Goal: Check status: Check status

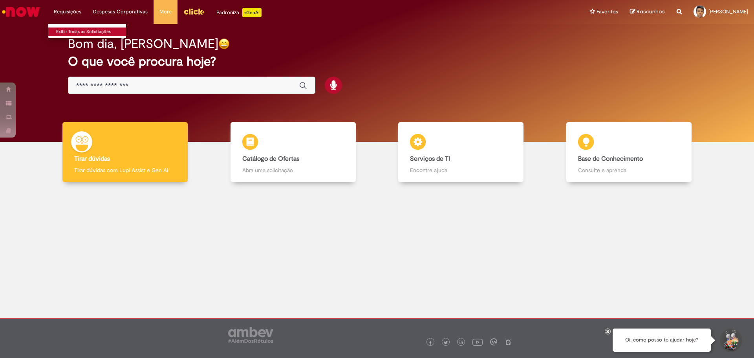
click at [72, 32] on link "Exibir Todas as Solicitações" at bounding box center [91, 31] width 86 height 9
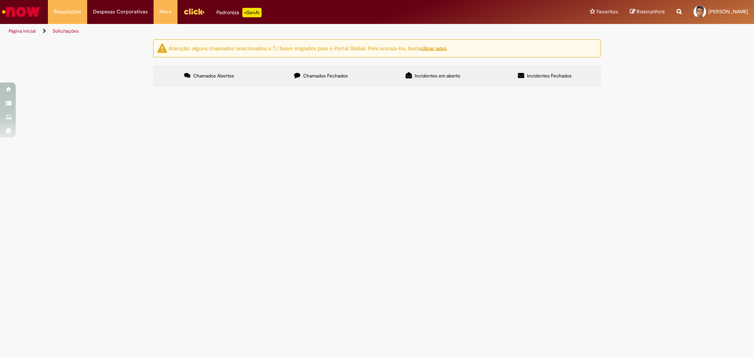
click at [340, 78] on span "Chamados Fechados" at bounding box center [325, 76] width 45 height 6
click at [0, 0] on span "FRETADO AC - BSC / BSC – AC" at bounding box center [0, 0] width 0 height 0
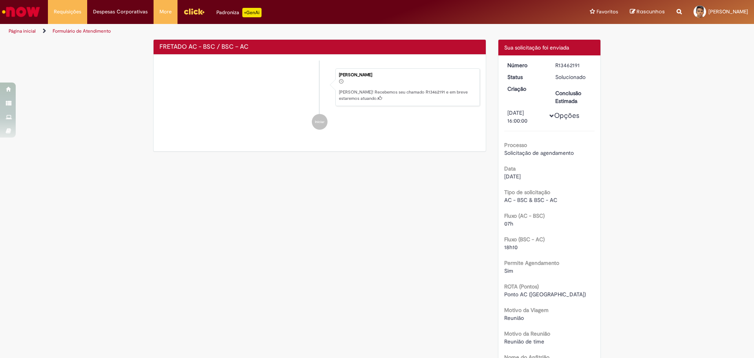
click at [176, 130] on li "Iniciar" at bounding box center [319, 122] width 320 height 16
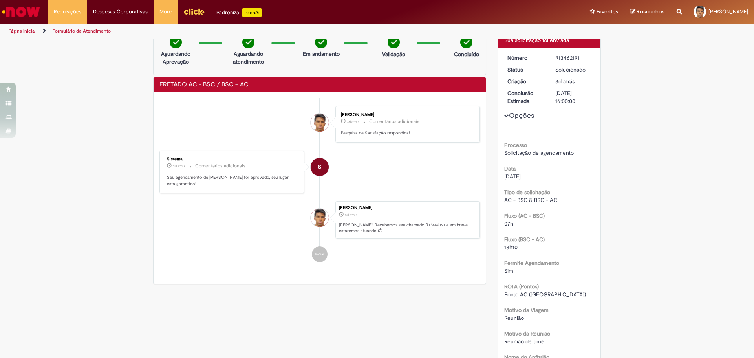
scroll to position [3, 0]
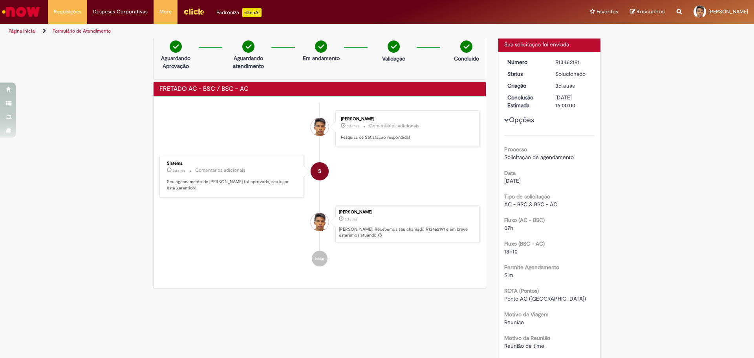
click at [0, 0] on button "Opções" at bounding box center [0, 0] width 0 height 0
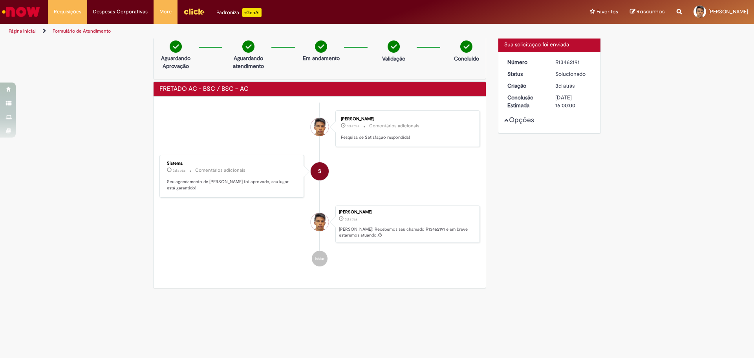
click at [0, 0] on button "Opções" at bounding box center [0, 0] width 0 height 0
